Goal: Information Seeking & Learning: Learn about a topic

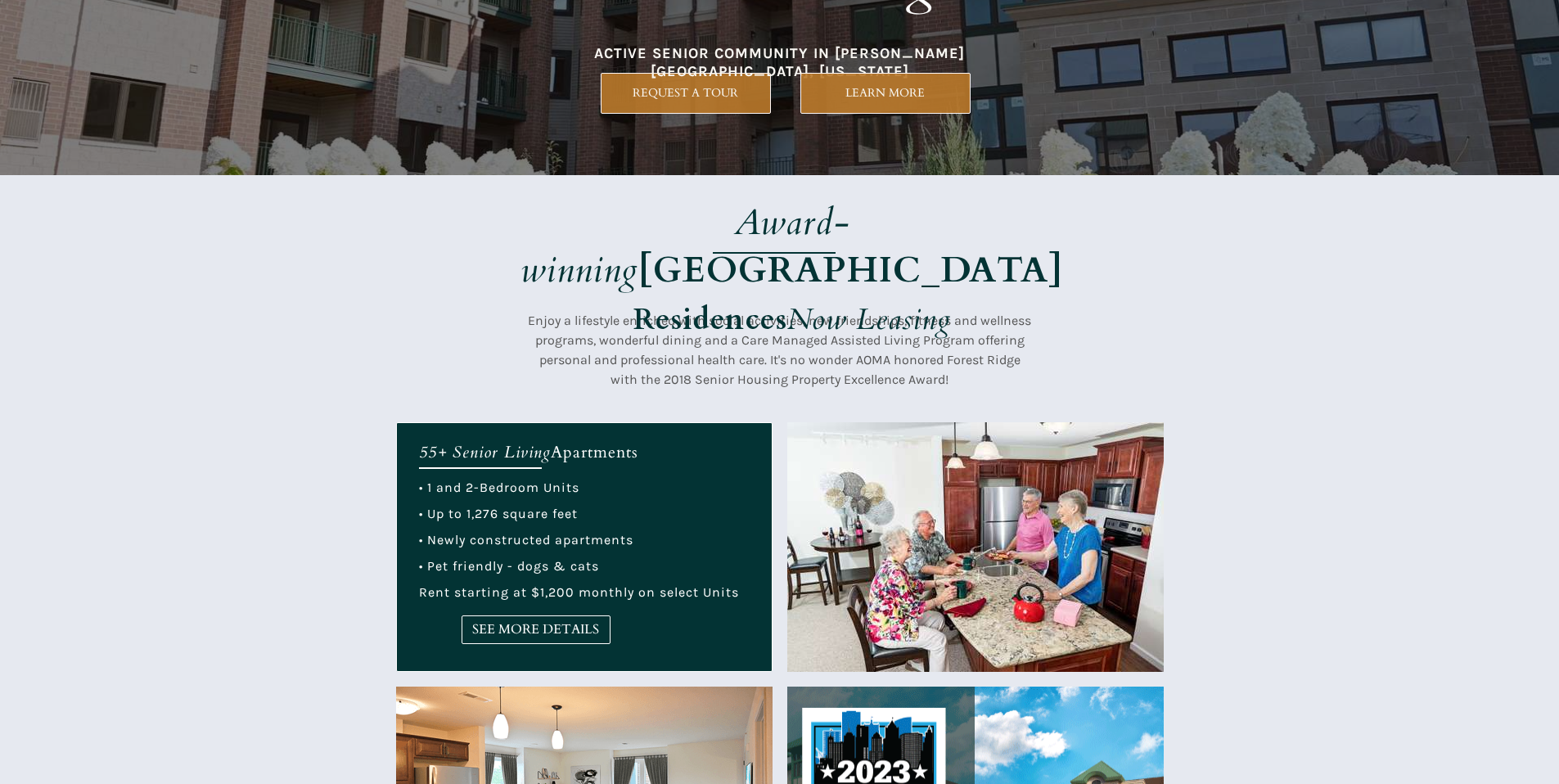
scroll to position [246, 0]
click at [488, 641] on link "SEE MORE DETAILS" at bounding box center [536, 629] width 149 height 28
